Goal: Task Accomplishment & Management: Use online tool/utility

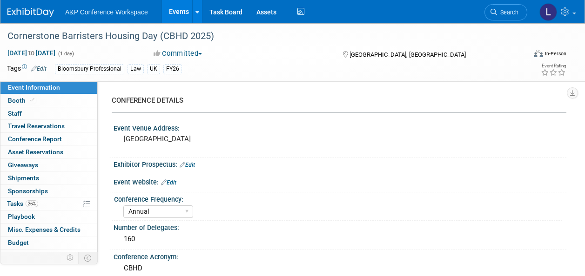
select select "Annual"
select select "Level 2"
select select "In-Person Booth"
select select "Law"
select select "Bloomsbury Professional"
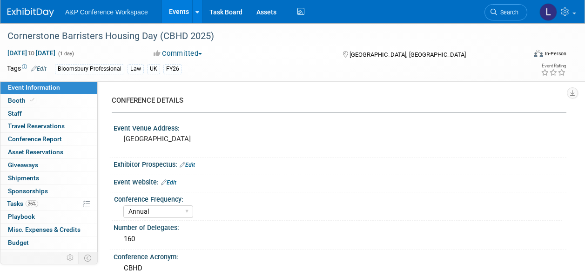
select select "[PERSON_NAME]"
select select "Brand/Subject Presence​"
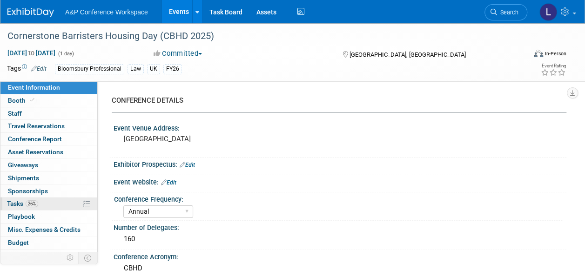
click at [30, 202] on span "26%" at bounding box center [32, 204] width 13 height 7
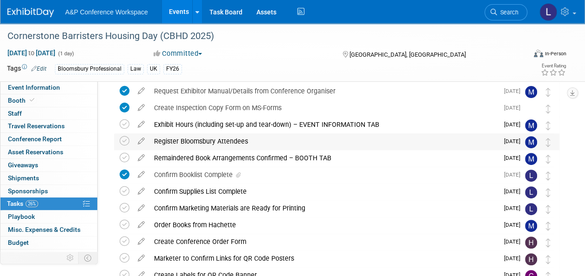
scroll to position [93, 0]
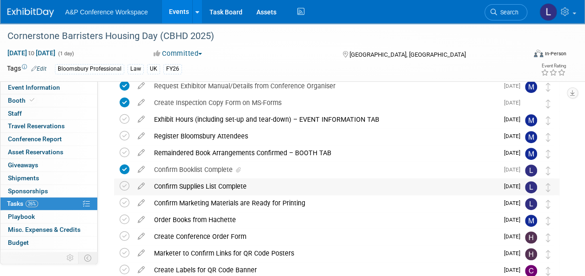
click at [221, 189] on div "Confirm Supplies List Complete" at bounding box center [323, 187] width 349 height 16
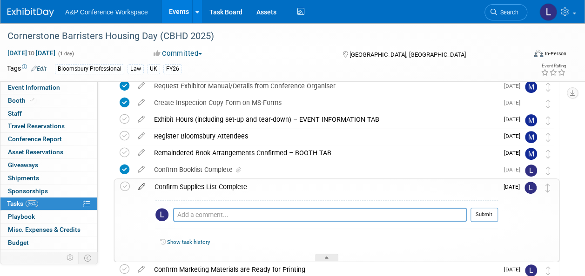
click at [139, 182] on icon at bounding box center [142, 185] width 16 height 12
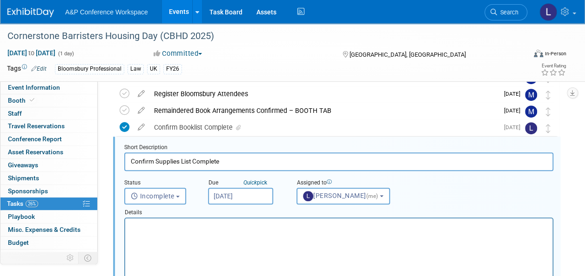
scroll to position [0, 0]
